Goal: Task Accomplishment & Management: Manage account settings

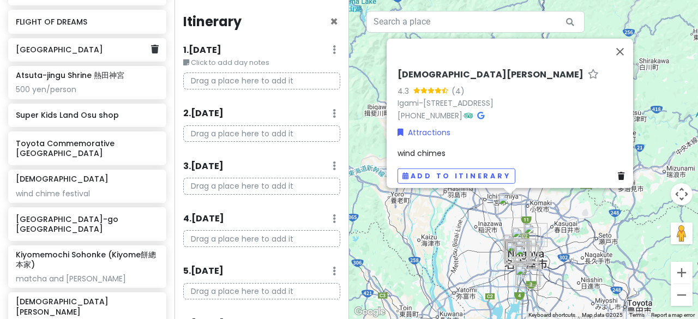
scroll to position [600, 0]
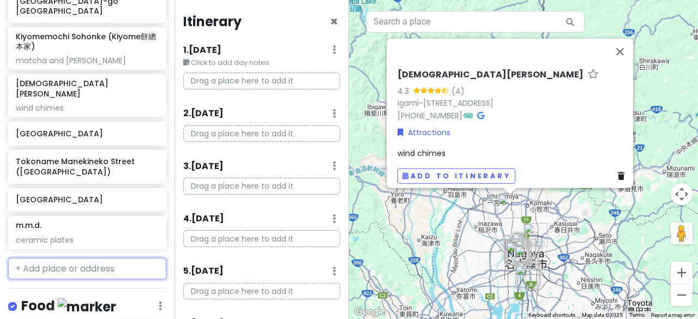
click at [49, 258] on input "text" at bounding box center [87, 269] width 158 height 22
paste input "[GEOGRAPHIC_DATA]"
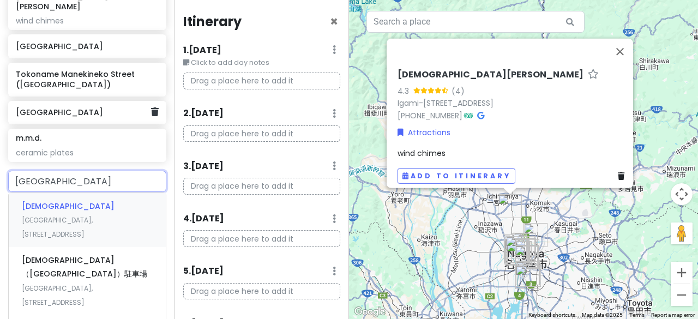
scroll to position [709, 0]
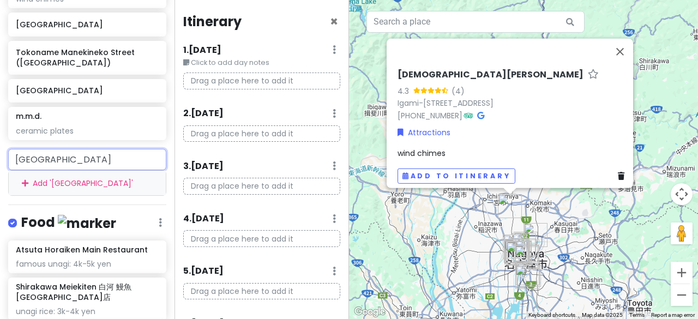
drag, startPoint x: 39, startPoint y: 125, endPoint x: 0, endPoint y: 109, distance: 42.3
click at [0, 149] on div "风铃[DEMOGRAPHIC_DATA] Add ' 风铃[DEMOGRAPHIC_DATA] '" at bounding box center [87, 172] width 174 height 47
paste input "増福"
type input "[DEMOGRAPHIC_DATA]"
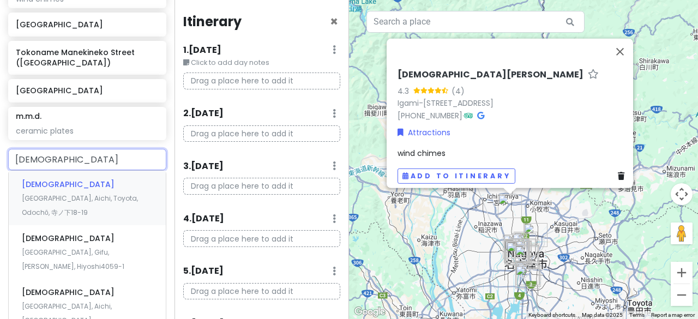
click at [61, 193] on span "[GEOGRAPHIC_DATA], Aichi, Toyota, Odochō, 寺ノ下18-19" at bounding box center [80, 204] width 116 height 23
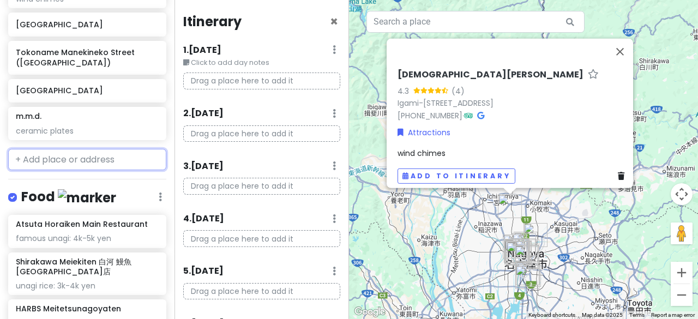
scroll to position [737, 0]
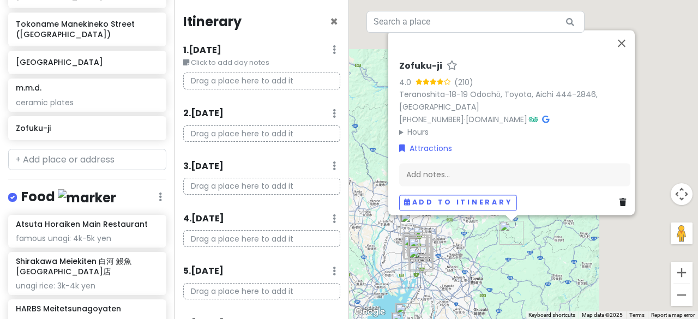
click at [507, 262] on div "Zofuku-ji 4.0 (210) Teranoshita-18-19 Odochō, Toyota, Aichi 444-2846, [GEOGRAPH…" at bounding box center [523, 159] width 349 height 319
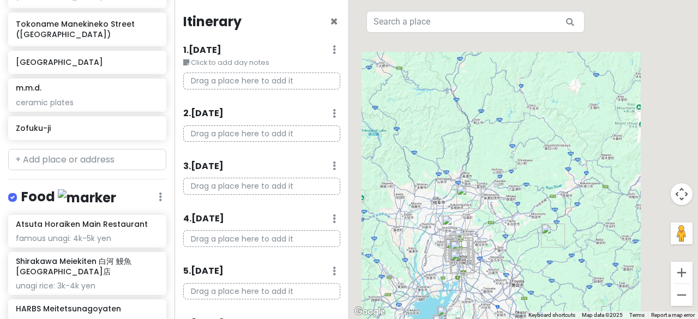
drag, startPoint x: 507, startPoint y: 262, endPoint x: 554, endPoint y: 268, distance: 47.2
click at [554, 268] on div at bounding box center [523, 159] width 349 height 319
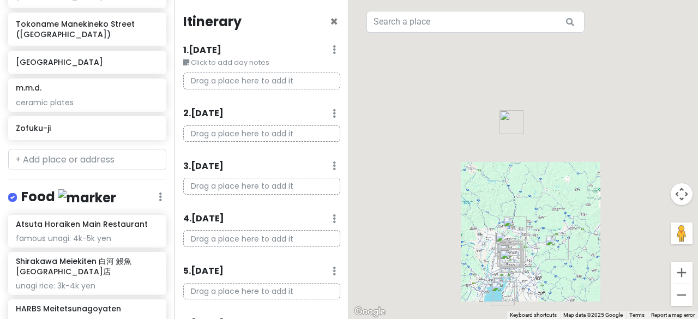
click at [550, 273] on div at bounding box center [523, 159] width 349 height 319
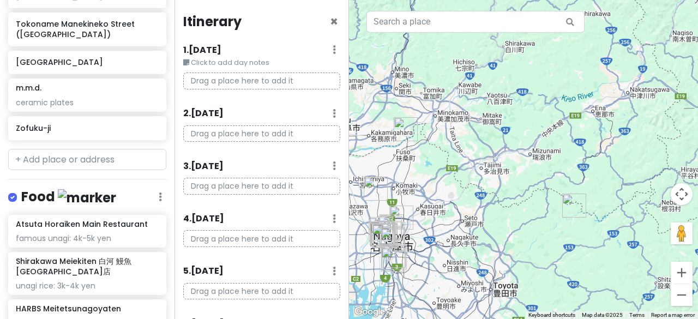
click at [567, 202] on img "Zofuku-ji" at bounding box center [574, 205] width 24 height 24
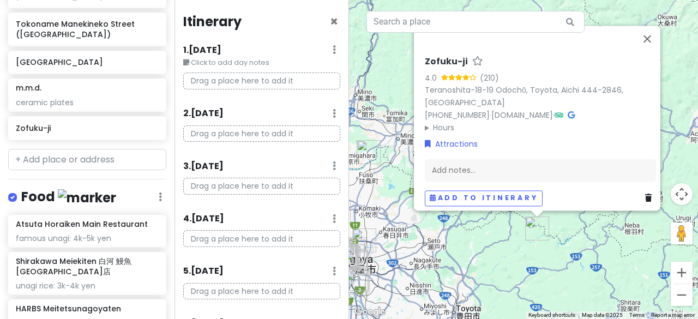
click at [574, 111] on icon at bounding box center [570, 115] width 7 height 8
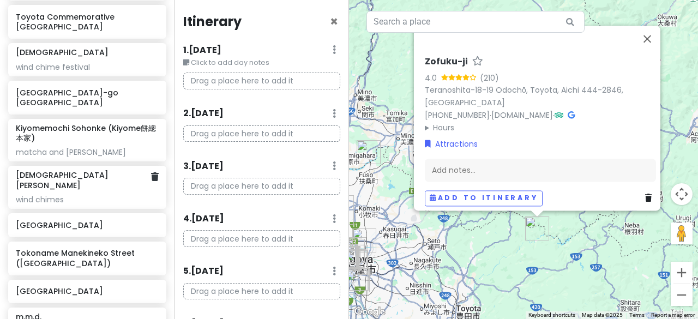
scroll to position [464, 0]
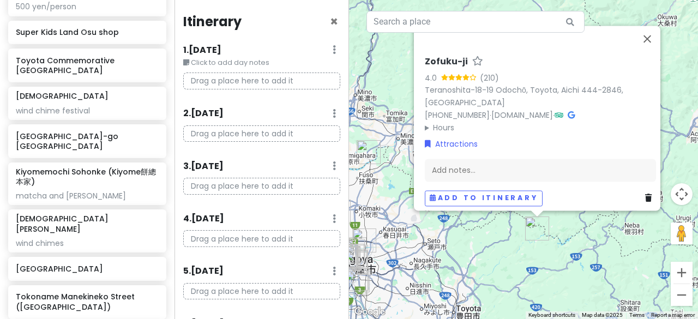
click at [392, 205] on div "Zofuku-ji 4.0 (210) Teranoshita-18-19 Odochō, Toyota, Aichi 444-2846, [GEOGRAPH…" at bounding box center [523, 159] width 349 height 319
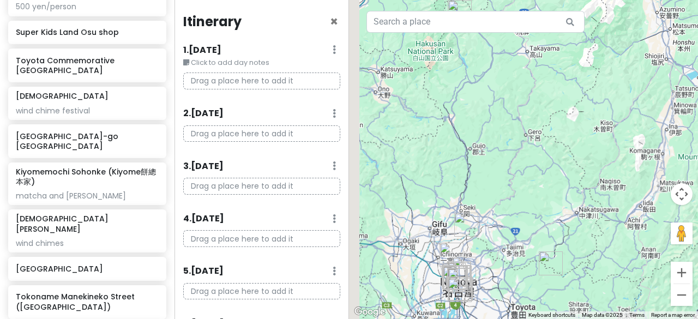
drag, startPoint x: 432, startPoint y: 211, endPoint x: 521, endPoint y: 263, distance: 103.3
click at [521, 263] on div at bounding box center [523, 159] width 349 height 319
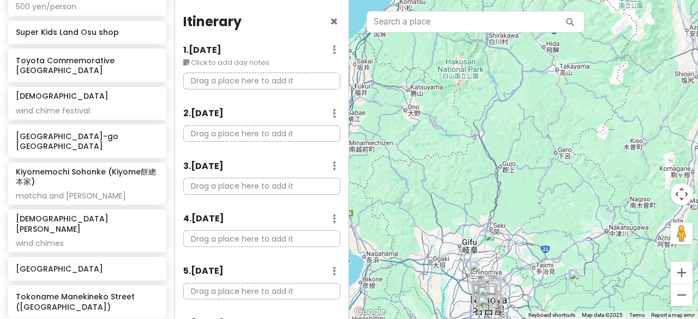
click at [495, 240] on img "Inuyama Castle" at bounding box center [496, 243] width 24 height 24
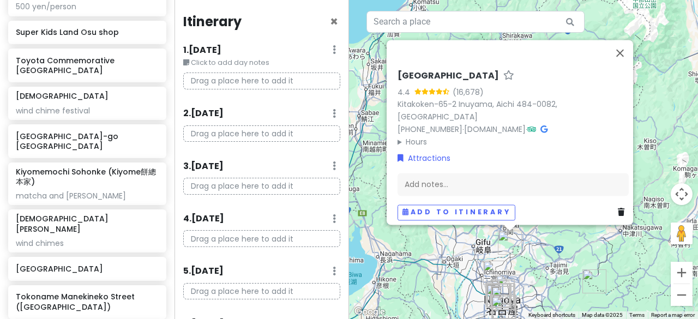
click at [444, 80] on h6 "[GEOGRAPHIC_DATA]" at bounding box center [447, 75] width 101 height 11
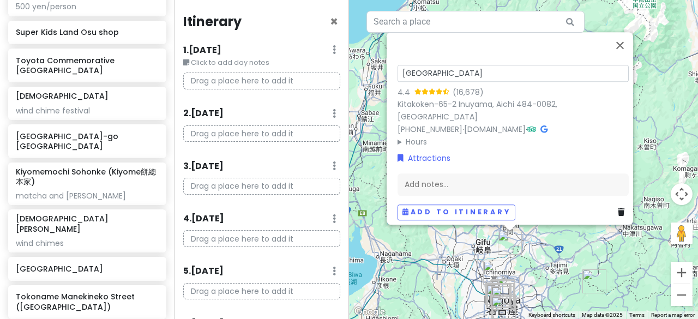
drag, startPoint x: 472, startPoint y: 79, endPoint x: 316, endPoint y: 68, distance: 156.8
click at [316, 68] on div "[GEOGRAPHIC_DATA] Private Change Dates Make a Copy Delete Trip Go Pro ⚡️ Give F…" at bounding box center [349, 159] width 698 height 319
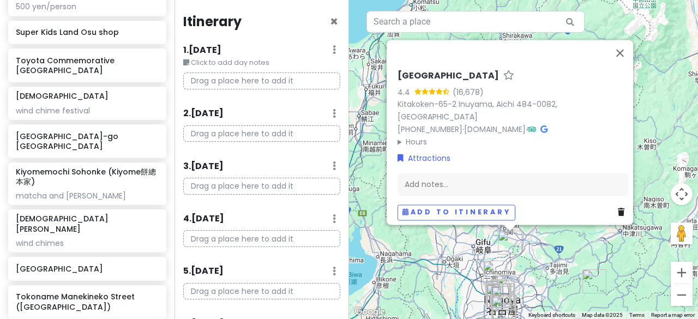
click at [546, 124] on link at bounding box center [543, 129] width 7 height 11
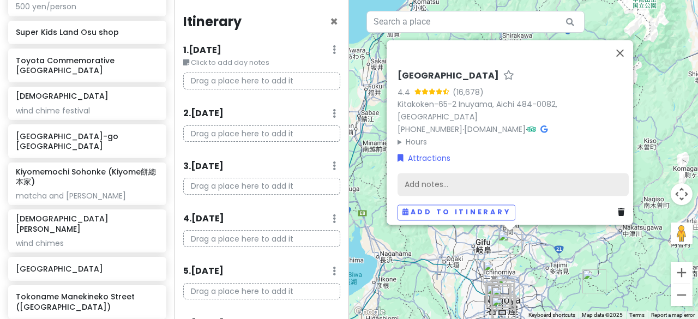
click at [423, 187] on div "Add notes..." at bounding box center [512, 184] width 231 height 23
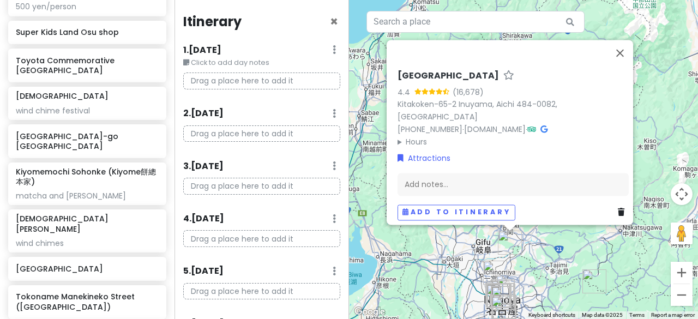
click at [457, 52] on div "[GEOGRAPHIC_DATA] 4.4 (16,678) [GEOGRAPHIC_DATA]-65-2 [GEOGRAPHIC_DATA], Aichi …" at bounding box center [509, 132] width 246 height 185
click at [457, 82] on h6 "[GEOGRAPHIC_DATA]" at bounding box center [447, 75] width 101 height 11
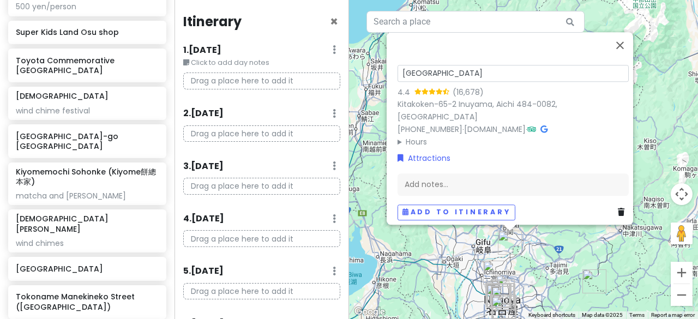
click at [463, 81] on input "[GEOGRAPHIC_DATA]" at bounding box center [512, 73] width 231 height 17
type input "[GEOGRAPHIC_DATA] [GEOGRAPHIC_DATA]"
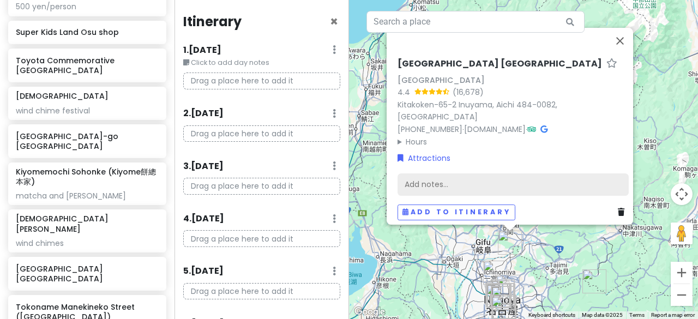
click at [440, 176] on div "Add notes..." at bounding box center [512, 184] width 231 height 23
click at [421, 275] on div "[GEOGRAPHIC_DATA] [GEOGRAPHIC_DATA] [GEOGRAPHIC_DATA] 4.4 (16,678) [GEOGRAPHIC_…" at bounding box center [523, 159] width 349 height 319
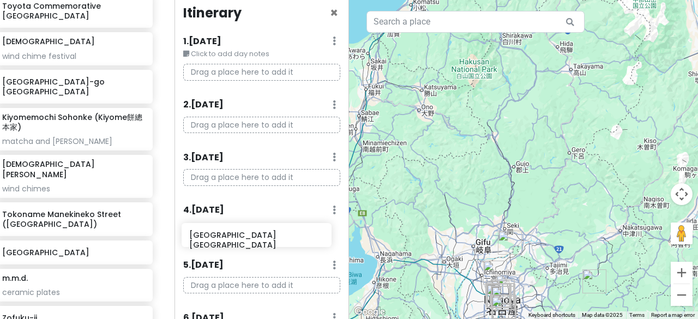
scroll to position [11, 0]
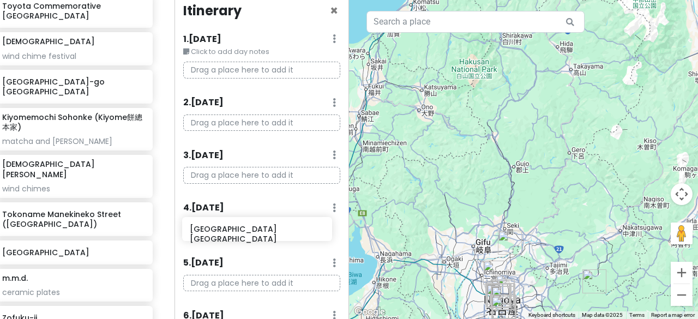
drag, startPoint x: 62, startPoint y: 176, endPoint x: 236, endPoint y: 232, distance: 182.7
click at [236, 232] on div "[GEOGRAPHIC_DATA] Private Change Dates Make a Copy Delete Trip Go Pro ⚡️ Give F…" at bounding box center [349, 159] width 698 height 319
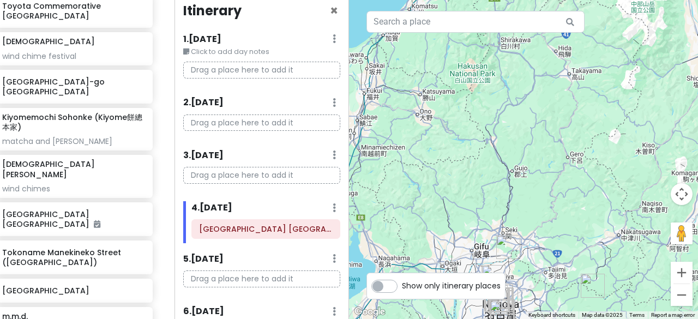
drag, startPoint x: 425, startPoint y: 112, endPoint x: 423, endPoint y: 117, distance: 5.7
click at [423, 117] on div at bounding box center [523, 159] width 349 height 319
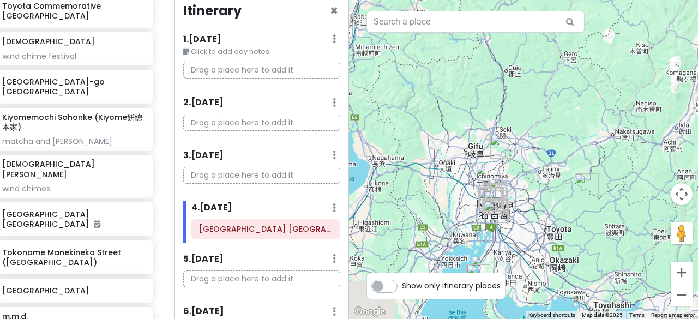
drag, startPoint x: 571, startPoint y: 234, endPoint x: 564, endPoint y: 132, distance: 102.1
click at [564, 132] on div at bounding box center [523, 159] width 349 height 319
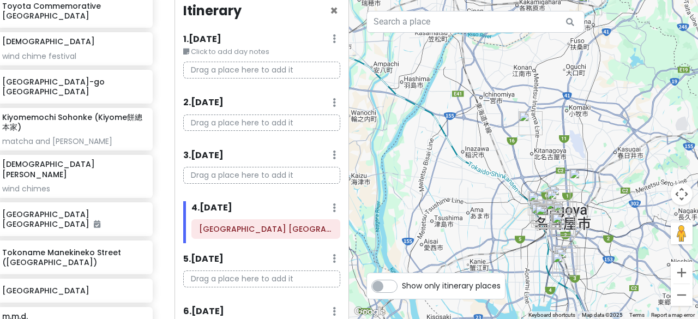
click at [530, 119] on img "Daisho-ji Temple" at bounding box center [530, 123] width 24 height 24
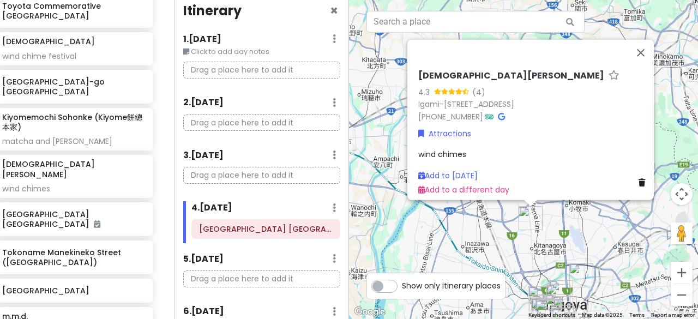
click at [542, 250] on div "[DEMOGRAPHIC_DATA][PERSON_NAME] 4.3 (4) Igami-1296 Kawaichō, [GEOGRAPHIC_DATA],…" at bounding box center [523, 159] width 349 height 319
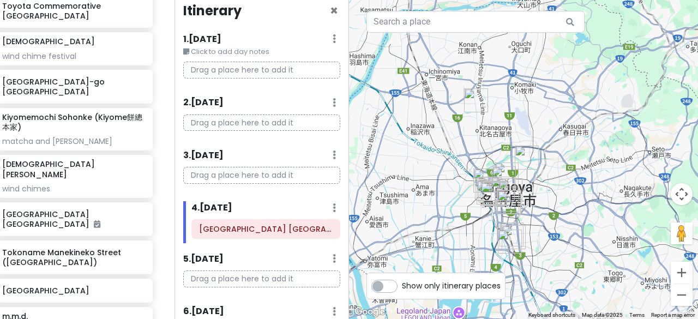
drag, startPoint x: 540, startPoint y: 261, endPoint x: 484, endPoint y: 143, distance: 130.9
click at [484, 143] on div at bounding box center [523, 159] width 349 height 319
click at [477, 99] on img "Daisho-ji Temple" at bounding box center [476, 100] width 24 height 24
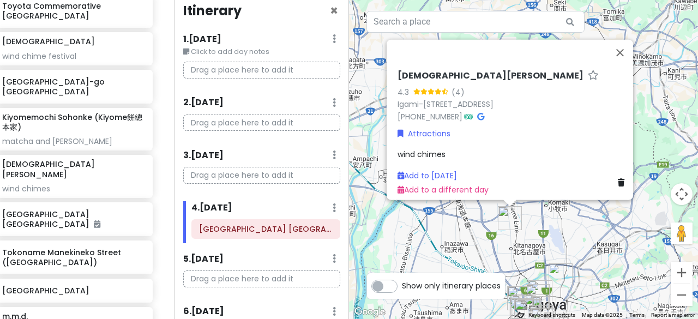
click at [477, 112] on icon at bounding box center [480, 116] width 7 height 8
click at [410, 256] on div "[DEMOGRAPHIC_DATA][PERSON_NAME] 4.3 (4) Igami-1296 Kawaichō, [GEOGRAPHIC_DATA],…" at bounding box center [523, 159] width 349 height 319
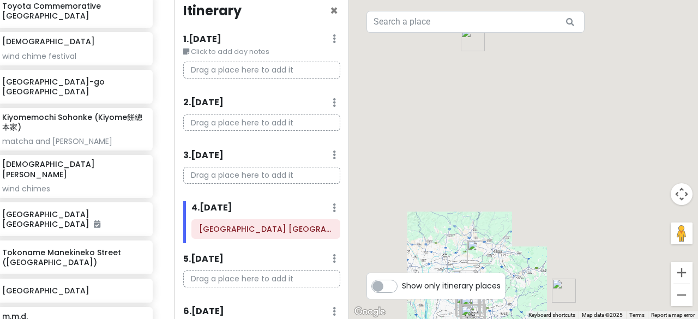
drag, startPoint x: 460, startPoint y: 149, endPoint x: 452, endPoint y: 247, distance: 98.4
click at [452, 247] on div at bounding box center [523, 159] width 349 height 319
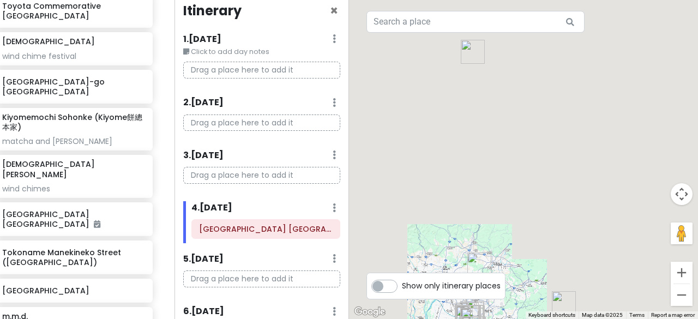
click at [469, 44] on img "Shirakawa-go 白川乡" at bounding box center [473, 52] width 24 height 24
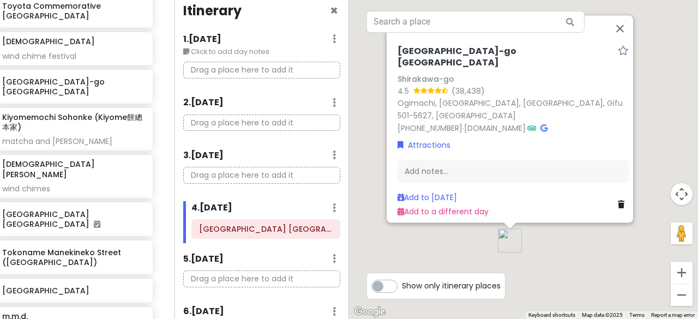
click at [441, 59] on div "[GEOGRAPHIC_DATA]-go [GEOGRAPHIC_DATA] [GEOGRAPHIC_DATA]-go 4.5 (38,438) [GEOGR…" at bounding box center [513, 131] width 240 height 181
click at [441, 62] on div "[GEOGRAPHIC_DATA]-go [GEOGRAPHIC_DATA] [GEOGRAPHIC_DATA]-go 4.5 (38,438) [GEOGR…" at bounding box center [513, 131] width 240 height 181
click at [450, 67] on h6 "[GEOGRAPHIC_DATA]-go [GEOGRAPHIC_DATA]" at bounding box center [505, 57] width 216 height 23
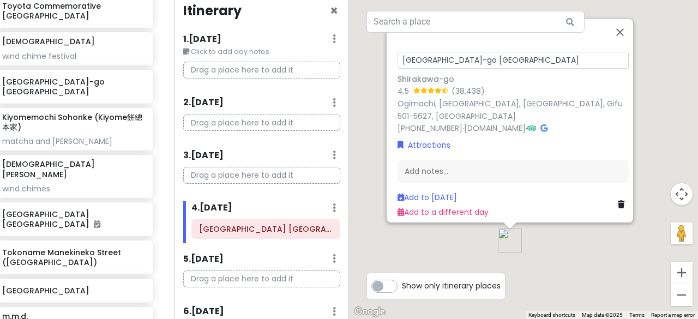
drag, startPoint x: 449, startPoint y: 68, endPoint x: 329, endPoint y: 74, distance: 120.1
click at [329, 74] on div "[GEOGRAPHIC_DATA] Private Change Dates Make a Copy Delete Trip Go Pro ⚡️ Give F…" at bounding box center [349, 159] width 698 height 319
